Goal: Obtain resource: Download file/media

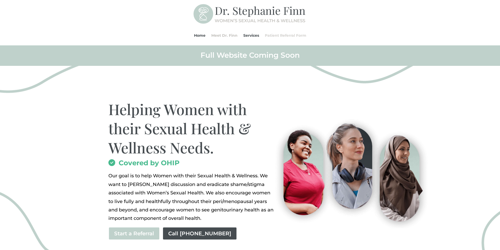
click at [283, 36] on link "Patient Referral Form" at bounding box center [285, 35] width 41 height 20
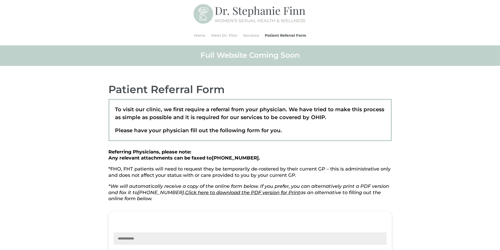
click at [247, 194] on link "Click here to download the PDF version for Print" at bounding box center [242, 193] width 115 height 6
click at [194, 35] on link "Home" at bounding box center [200, 35] width 12 height 20
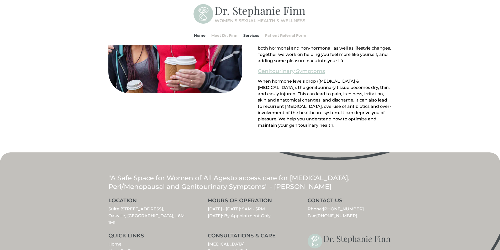
scroll to position [579, 0]
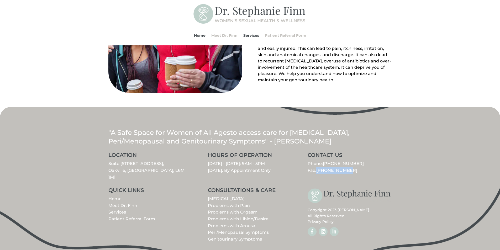
drag, startPoint x: 358, startPoint y: 172, endPoint x: 317, endPoint y: 171, distance: 41.7
click at [317, 171] on p "Phone: [PHONE_NUMBER] Fax: [PHONE_NUMBER]" at bounding box center [349, 166] width 84 height 13
copy span "[PHONE_NUMBER]"
